Goal: Task Accomplishment & Management: Use online tool/utility

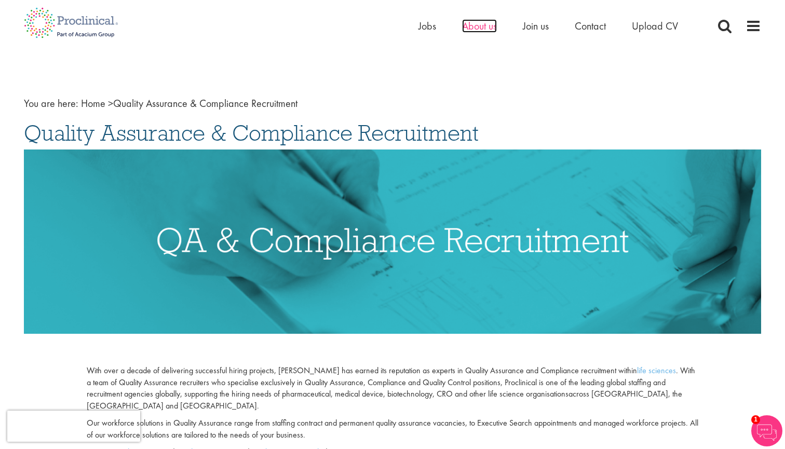
click at [477, 29] on span "About us" at bounding box center [479, 26] width 35 height 14
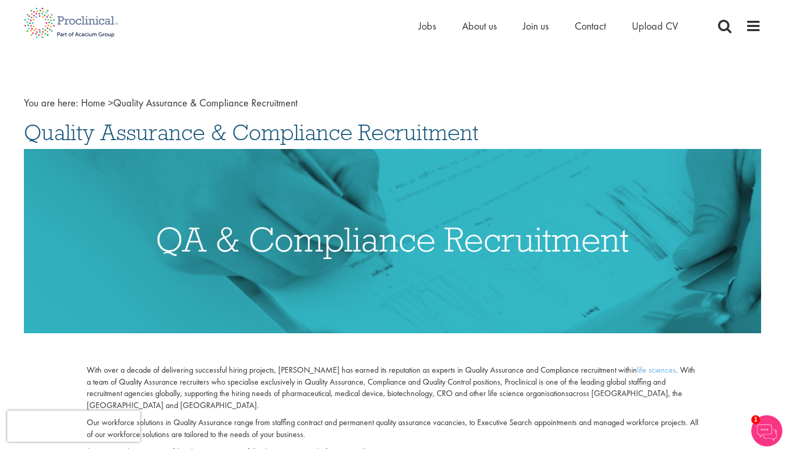
click at [79, 21] on img at bounding box center [71, 23] width 110 height 46
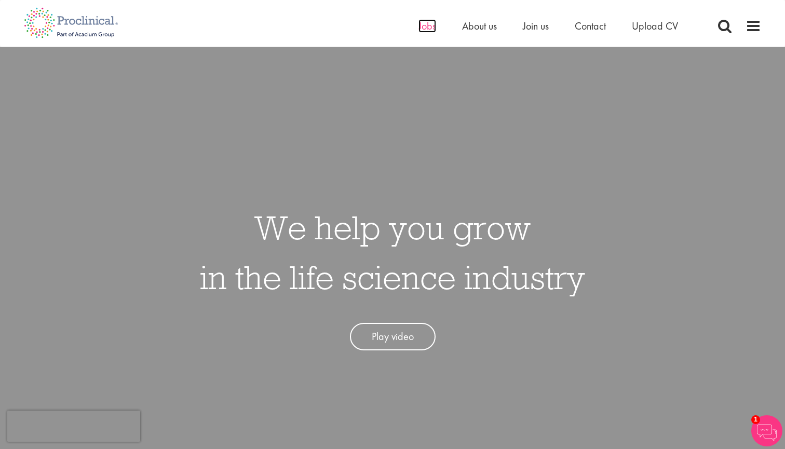
click at [428, 29] on span "Jobs" at bounding box center [428, 26] width 18 height 14
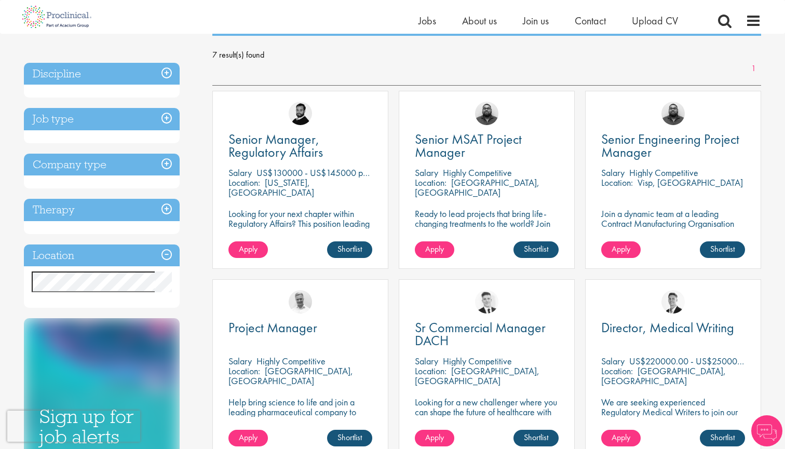
scroll to position [144, 0]
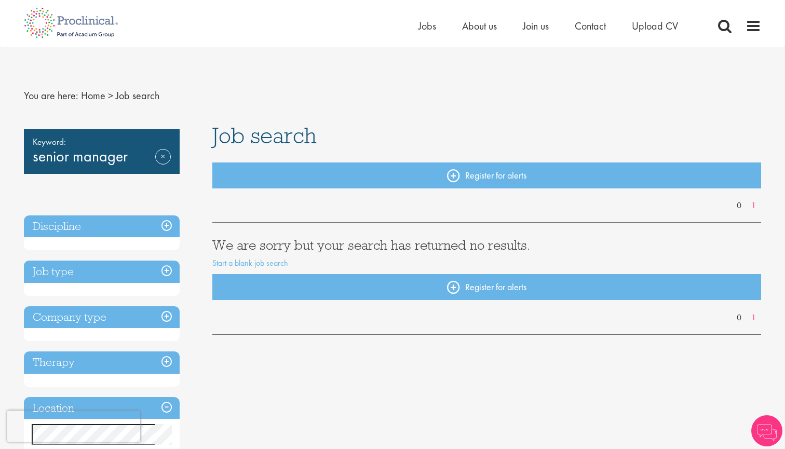
click at [111, 270] on h3 "Job type" at bounding box center [102, 272] width 156 height 22
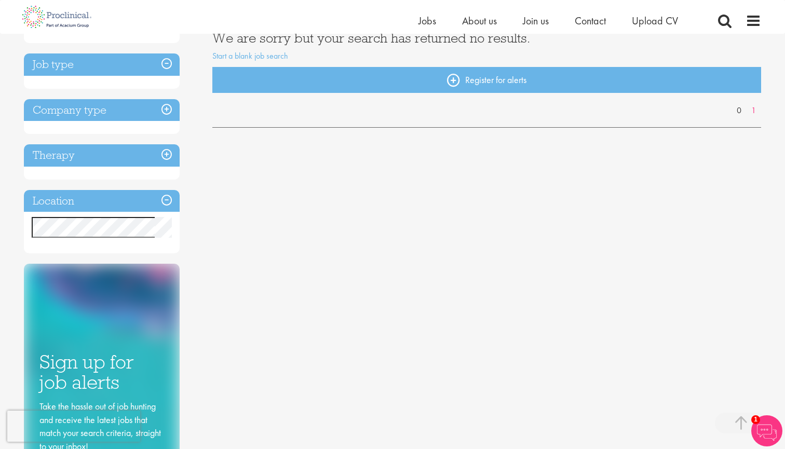
scroll to position [187, 0]
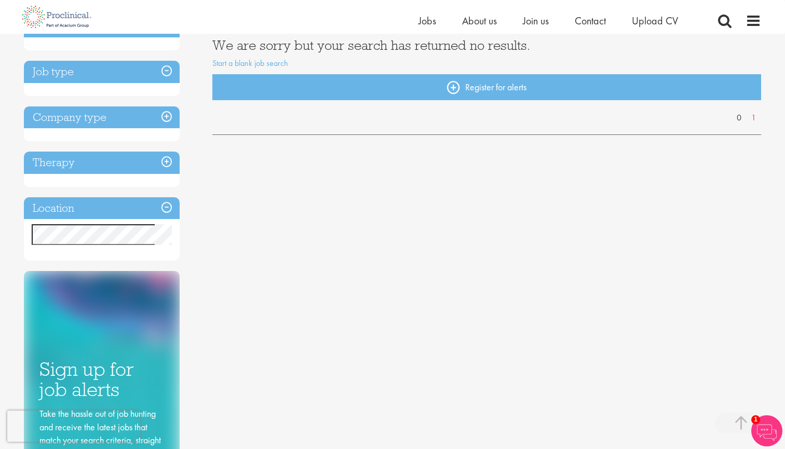
click at [76, 221] on div "Location Specified location Miles" at bounding box center [102, 229] width 156 height 64
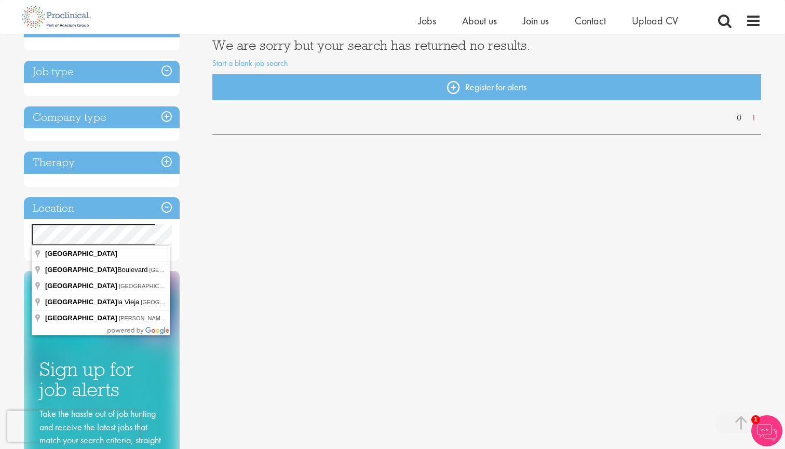
click at [12, 232] on div "You are here: Home > Job search Keyword: senior manager Remove Discipline Job t…" at bounding box center [392, 341] width 785 height 1057
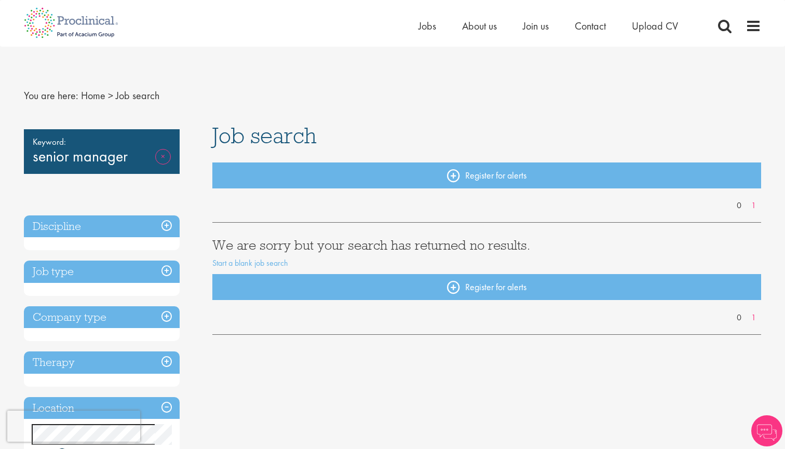
click at [156, 152] on link "Remove" at bounding box center [163, 164] width 16 height 30
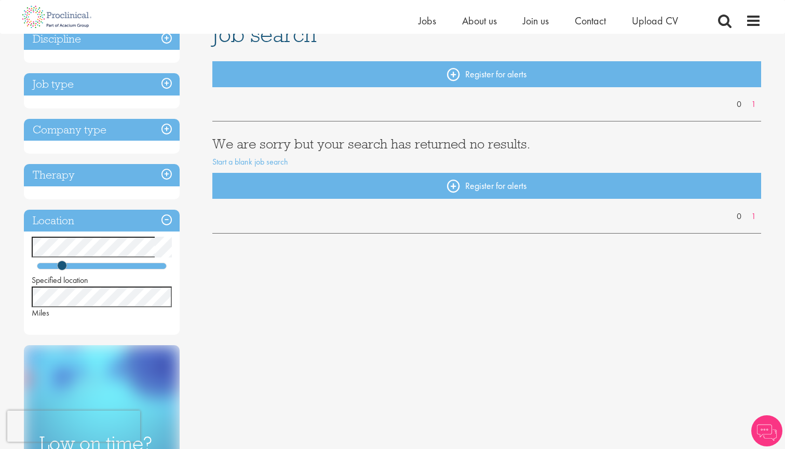
scroll to position [89, 0]
drag, startPoint x: 62, startPoint y: 265, endPoint x: 98, endPoint y: 267, distance: 35.9
click at [98, 267] on span at bounding box center [97, 265] width 10 height 10
